Goal: Browse casually

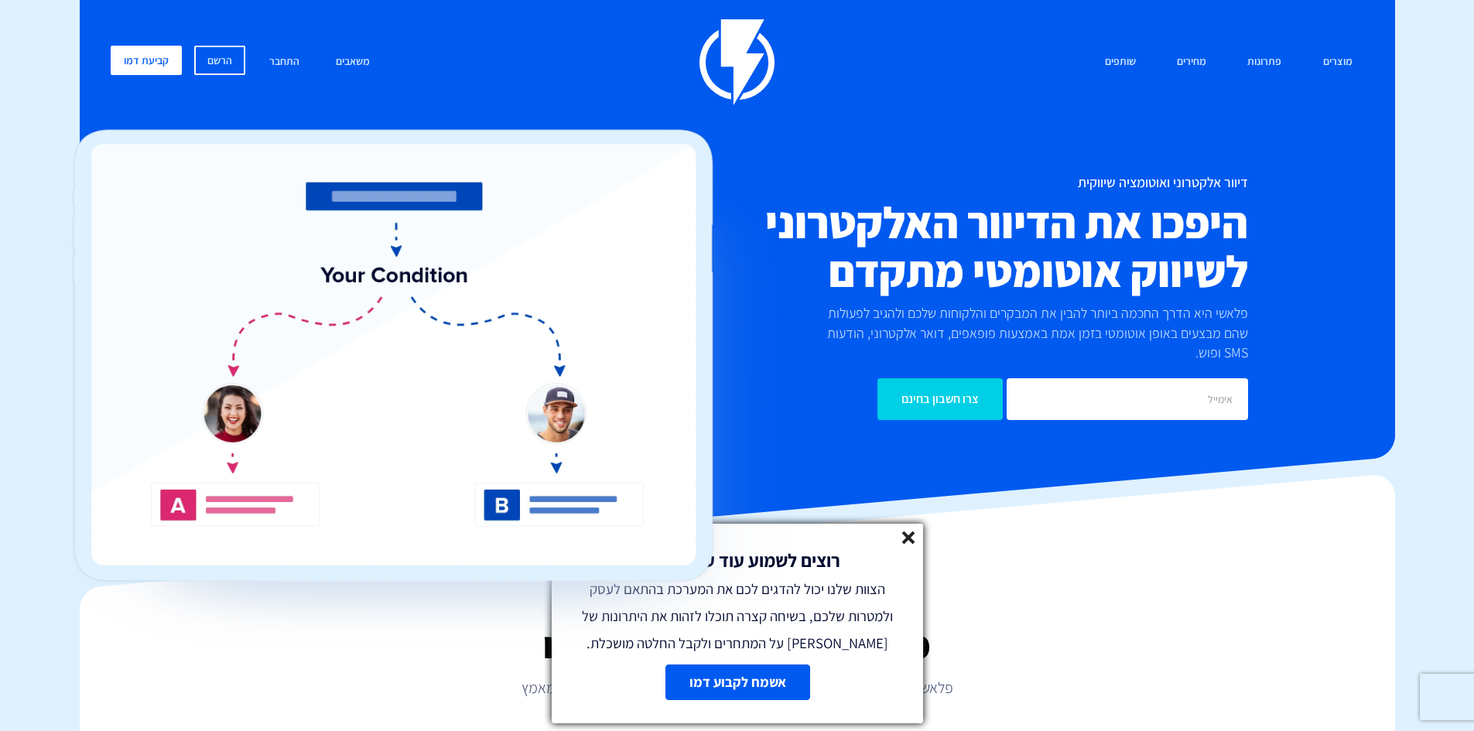
click at [913, 532] on line at bounding box center [908, 537] width 11 height 11
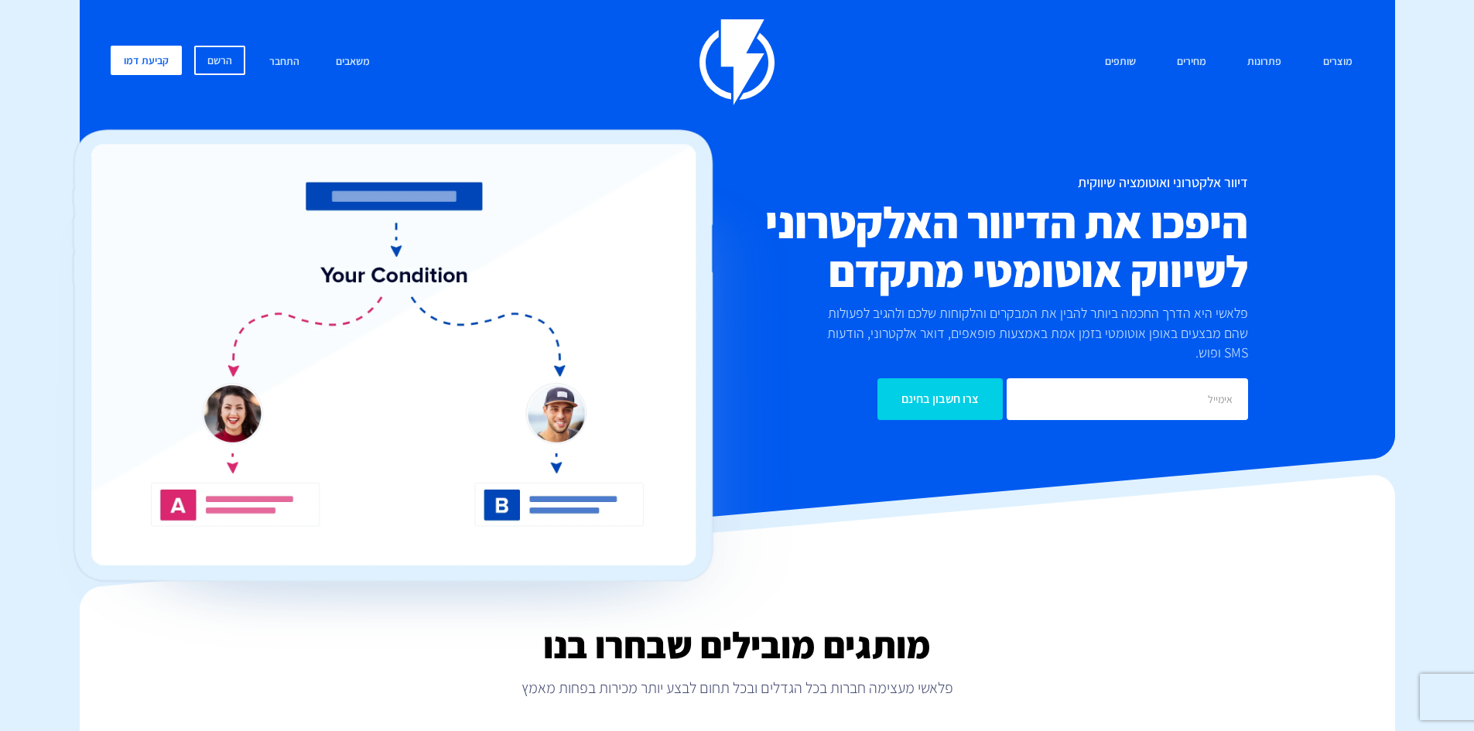
click at [217, 405] on img at bounding box center [423, 389] width 735 height 521
click at [214, 403] on img at bounding box center [423, 389] width 735 height 521
click at [603, 402] on img at bounding box center [423, 389] width 735 height 521
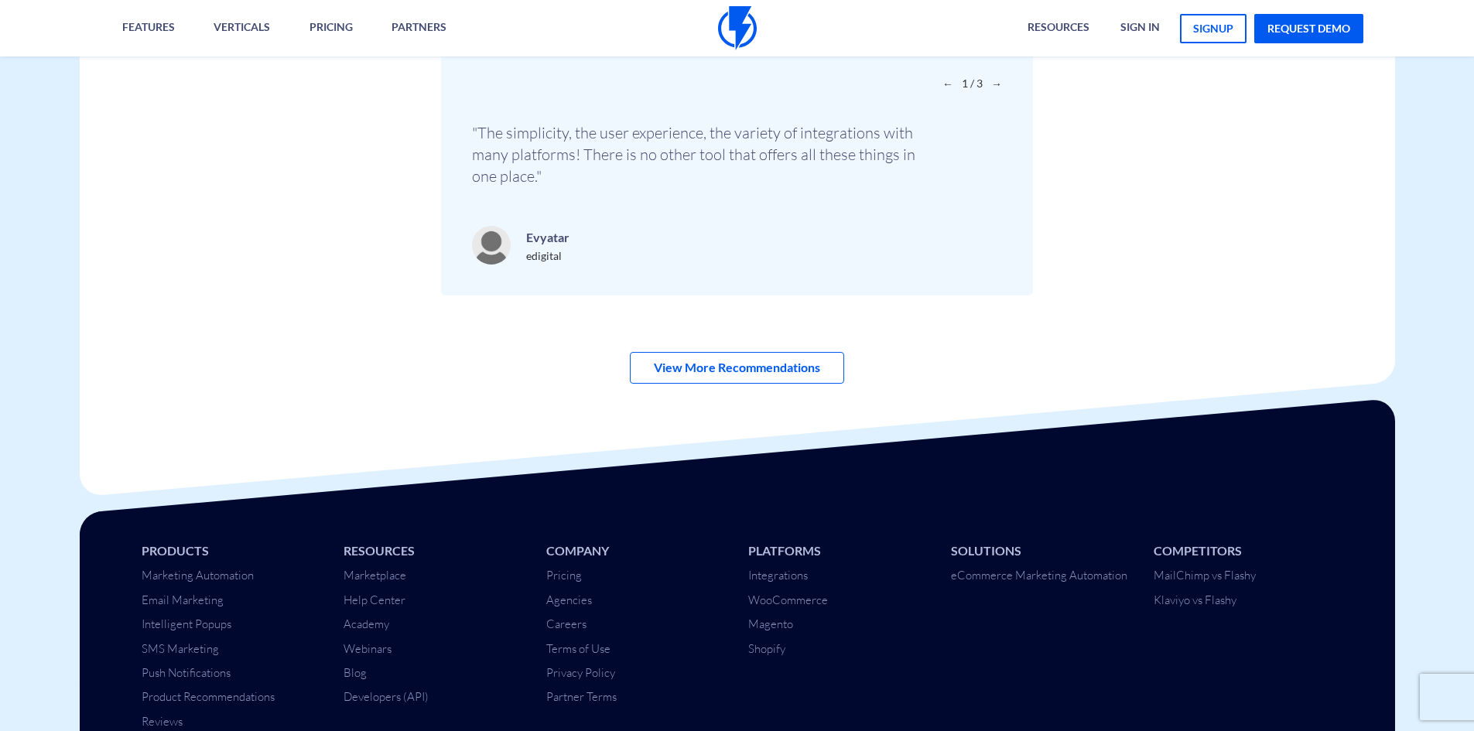
scroll to position [5440, 0]
